Goal: Task Accomplishment & Management: Use online tool/utility

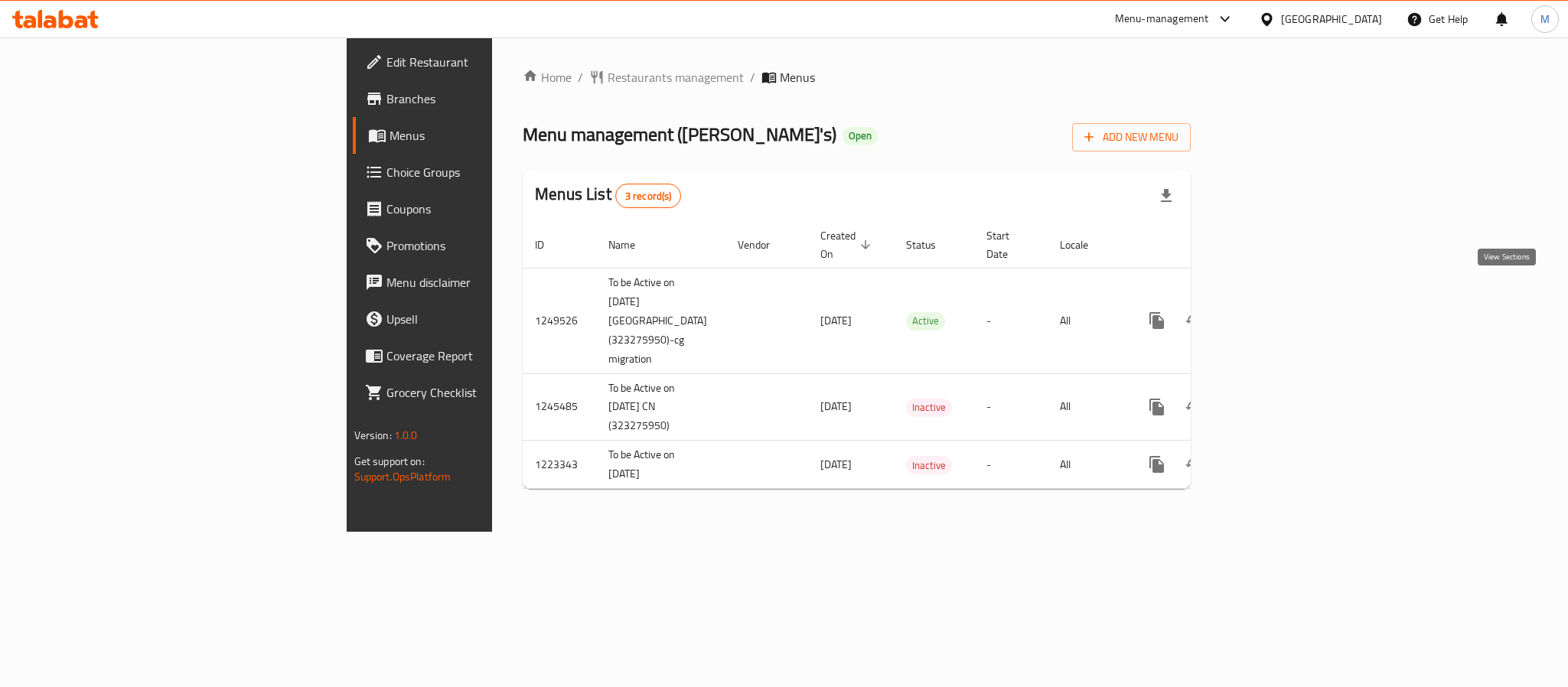
click at [1276, 311] on icon "enhanced table" at bounding box center [1267, 320] width 19 height 19
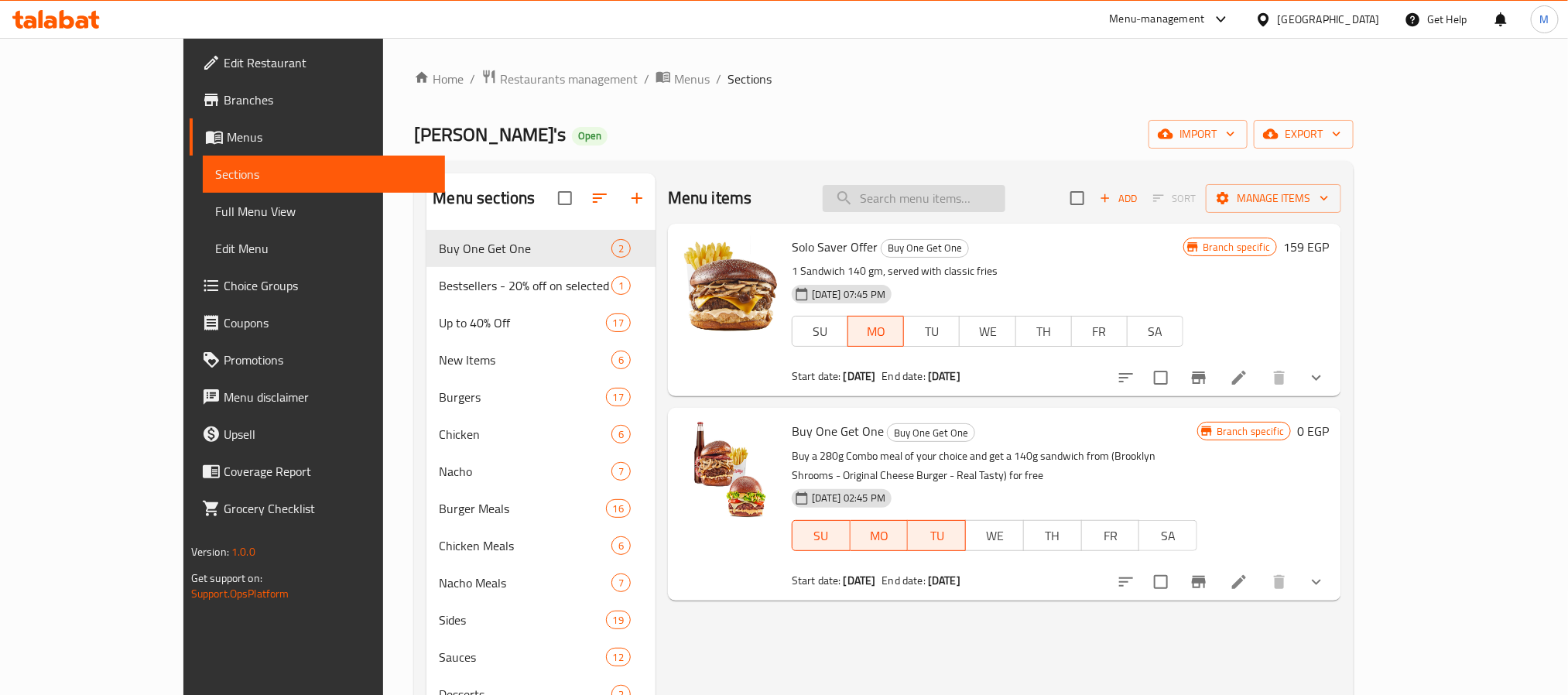
click at [1002, 206] on input "search" at bounding box center [914, 199] width 182 height 27
paste input "Max 200g"
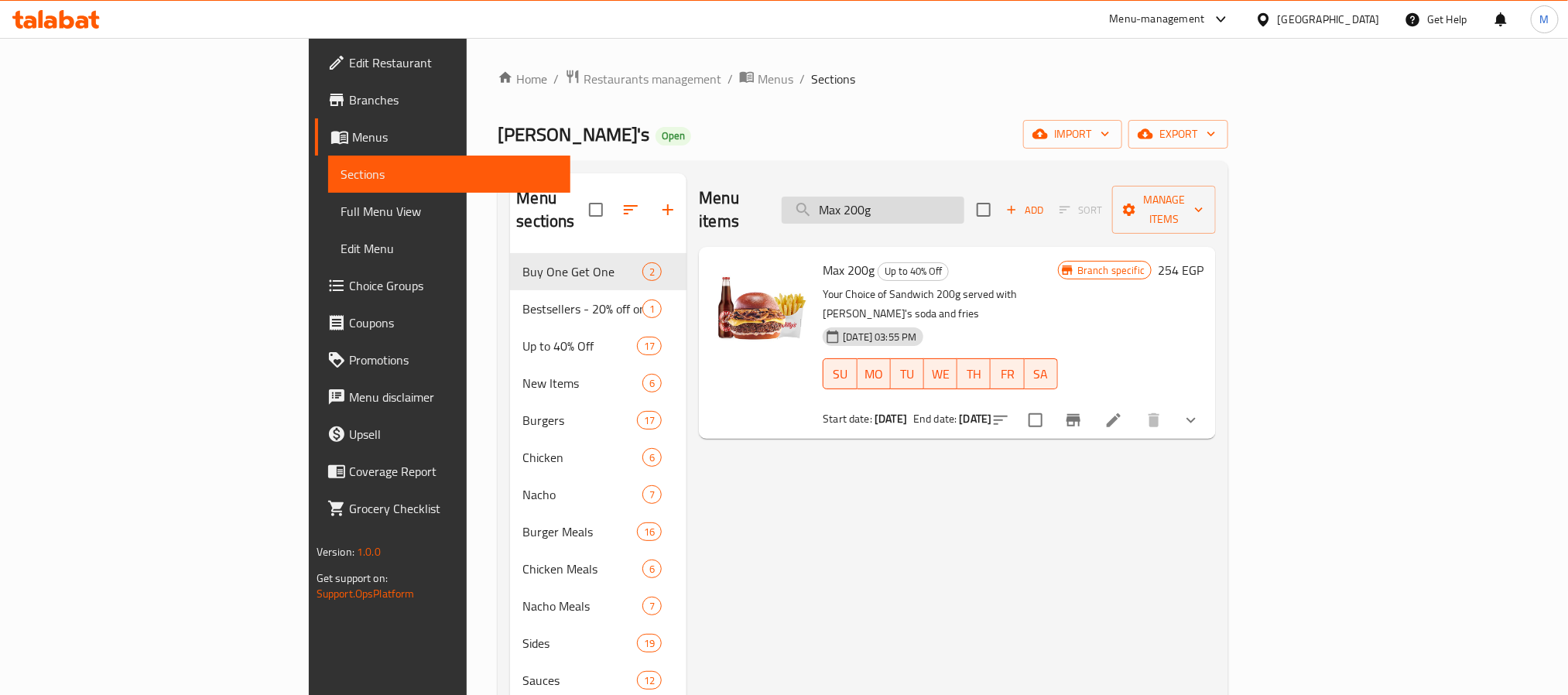
click at [961, 200] on input "Max 200g" at bounding box center [873, 211] width 182 height 27
paste input "Double Double"
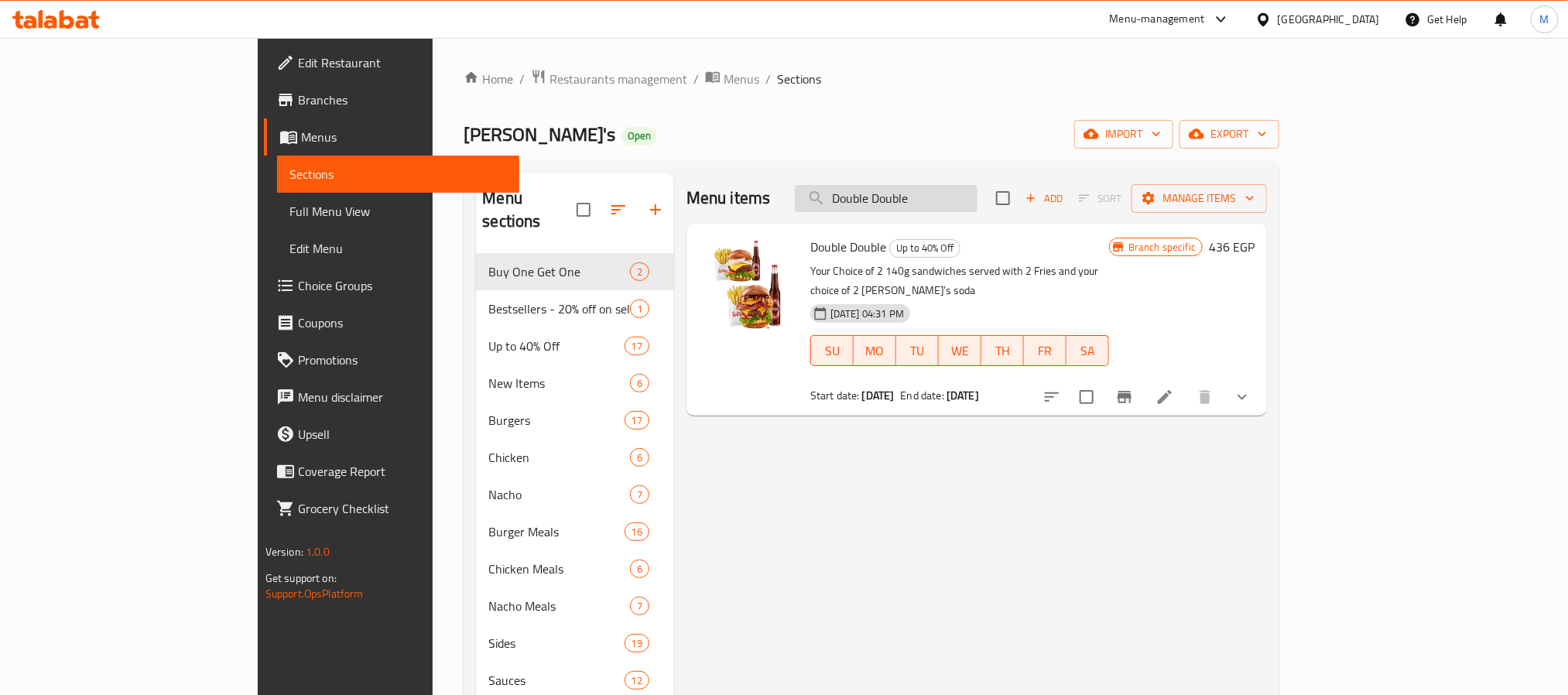
click at [954, 198] on input "Double Double" at bounding box center [886, 199] width 182 height 27
paste input "Triple Flash"
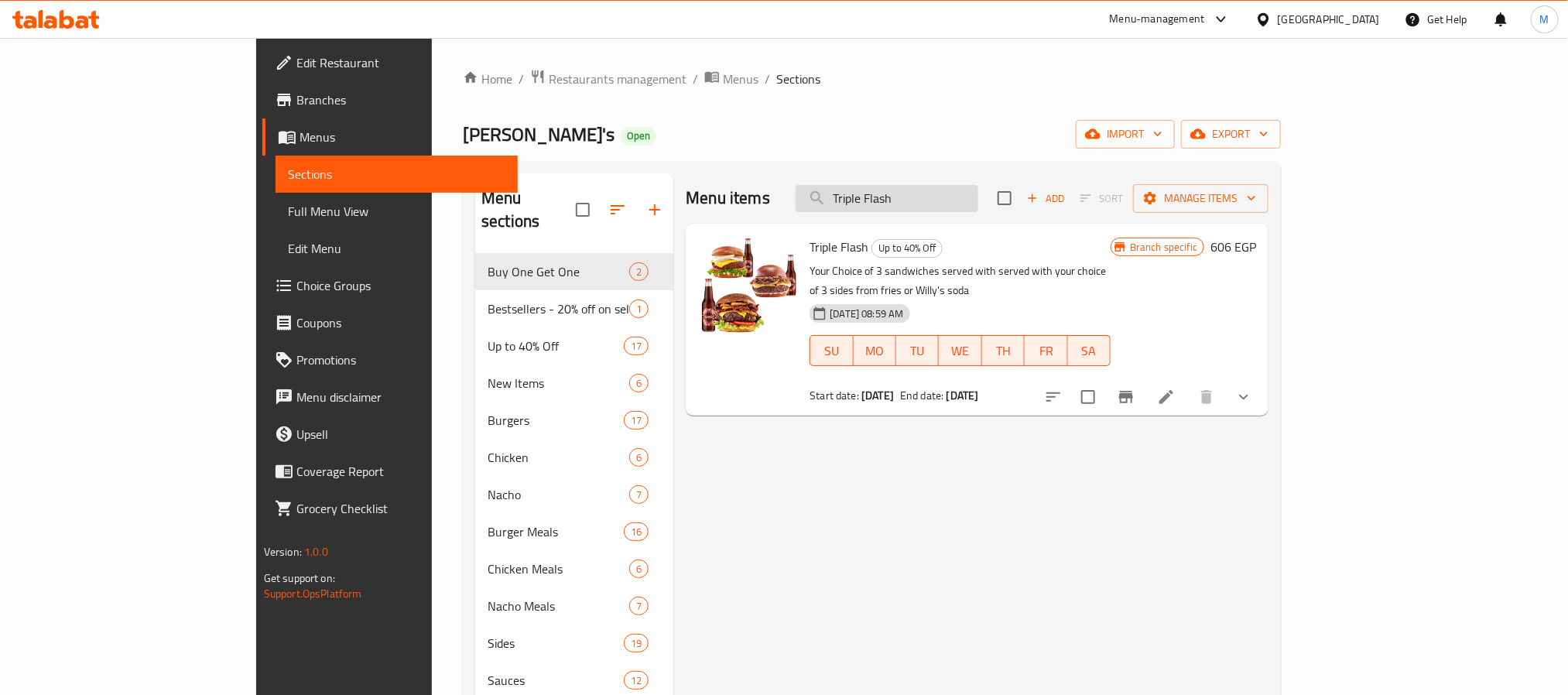
click at [978, 205] on input "Triple Flash" at bounding box center [887, 199] width 182 height 27
paste input "he 4X Bucket"
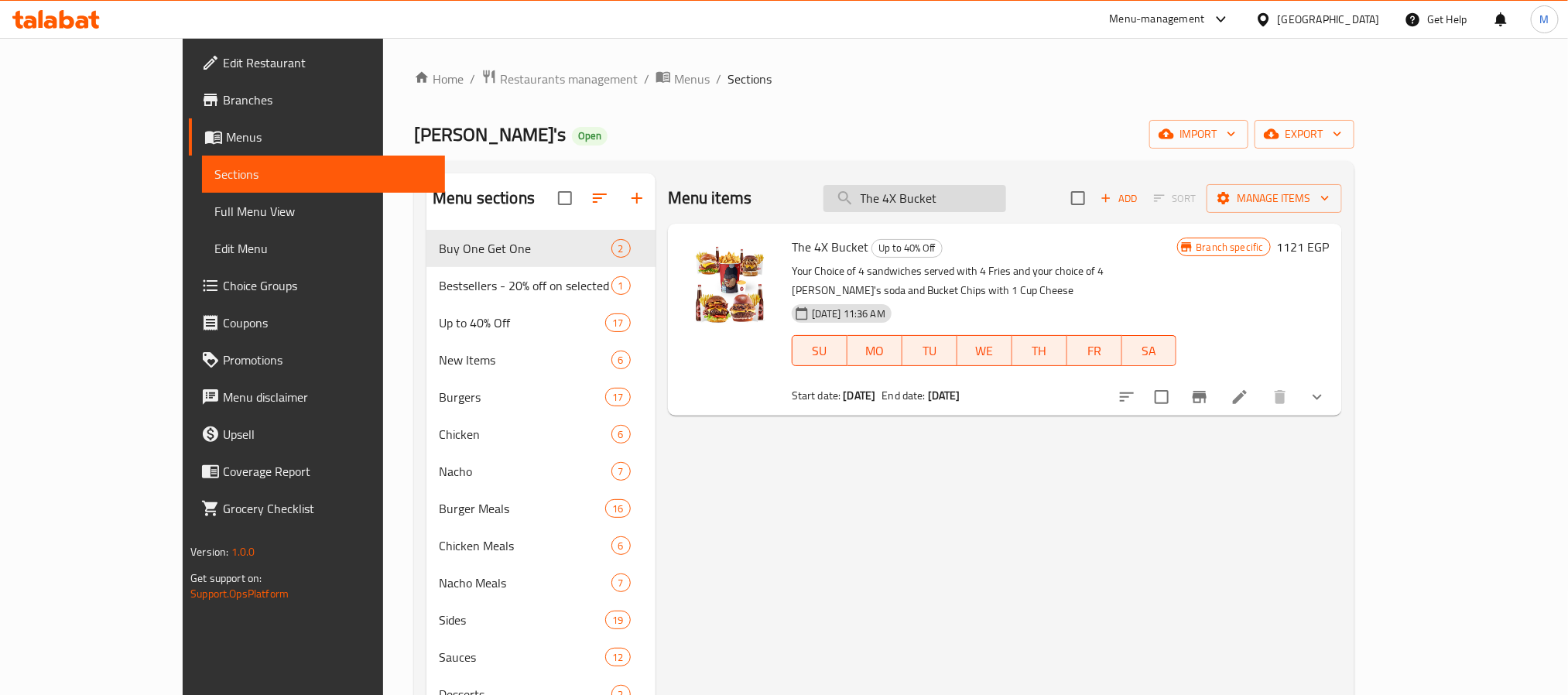
click at [950, 209] on input "The 4X Bucket" at bounding box center [915, 199] width 182 height 27
paste input "Puff & Fly"
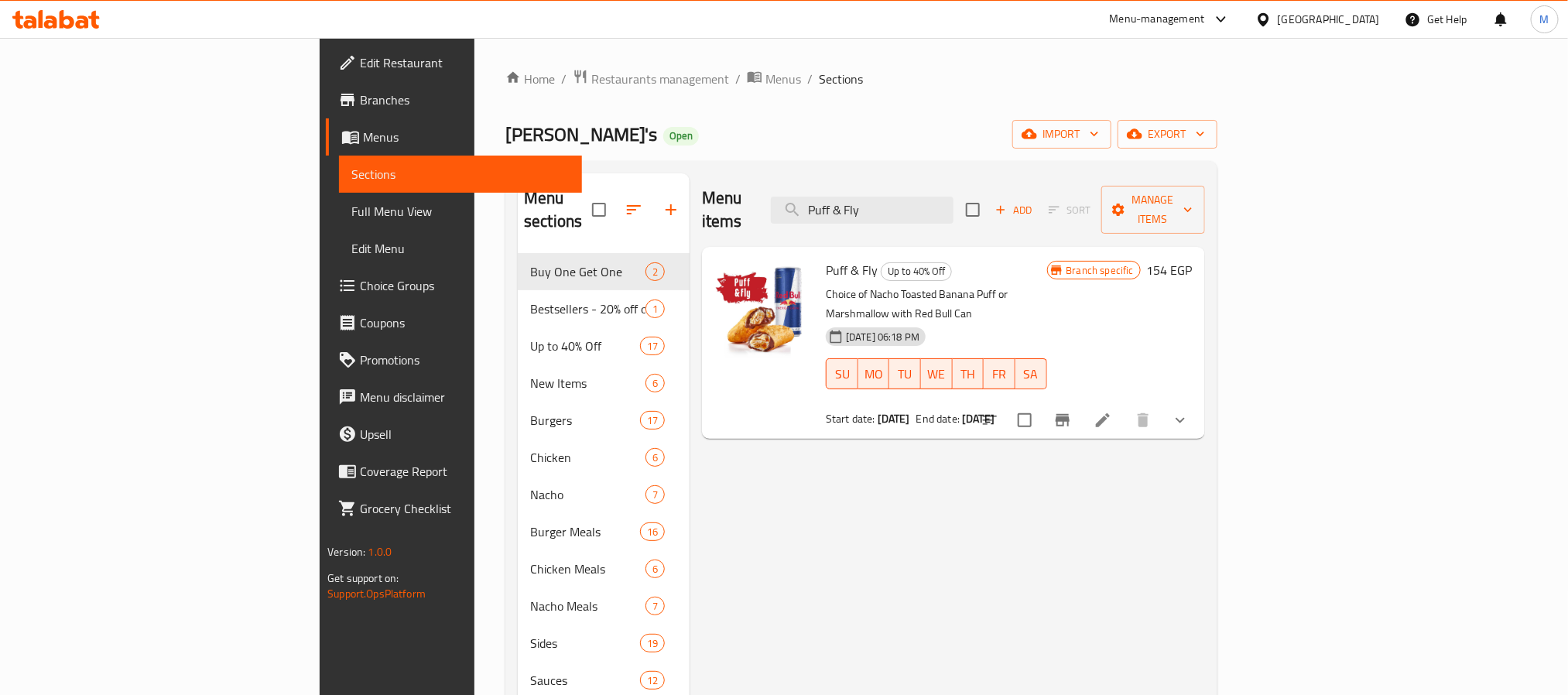
type input "Puff & Fly"
click at [1081, 402] on button "Branch-specific-item" at bounding box center [1063, 420] width 38 height 38
